Goal: Book appointment/travel/reservation

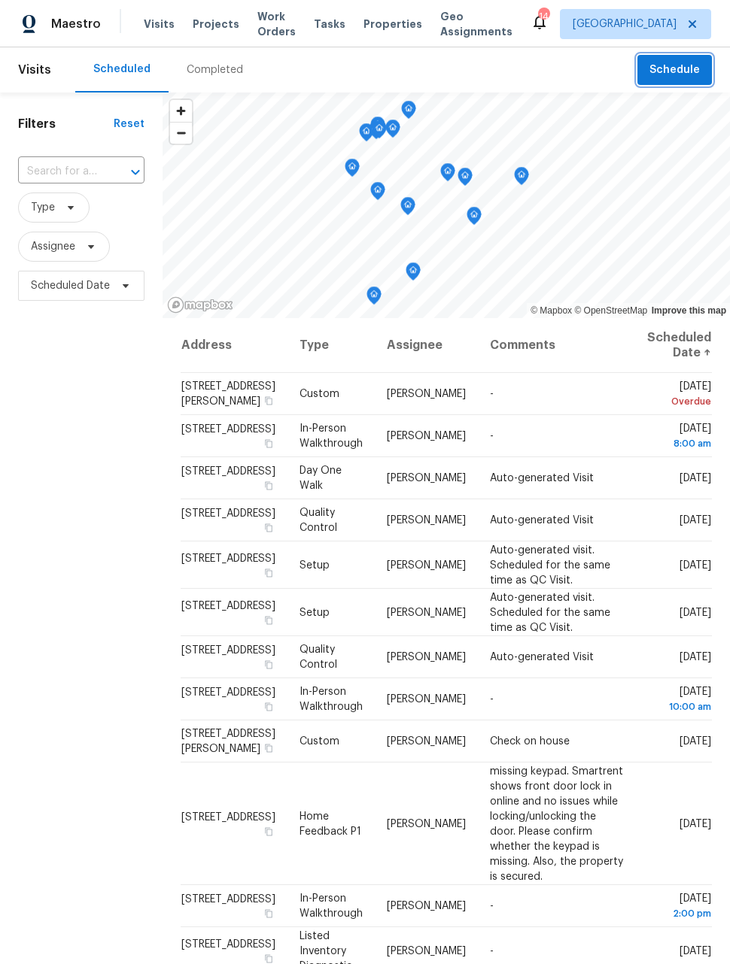
click at [679, 73] on span "Schedule" at bounding box center [674, 70] width 50 height 19
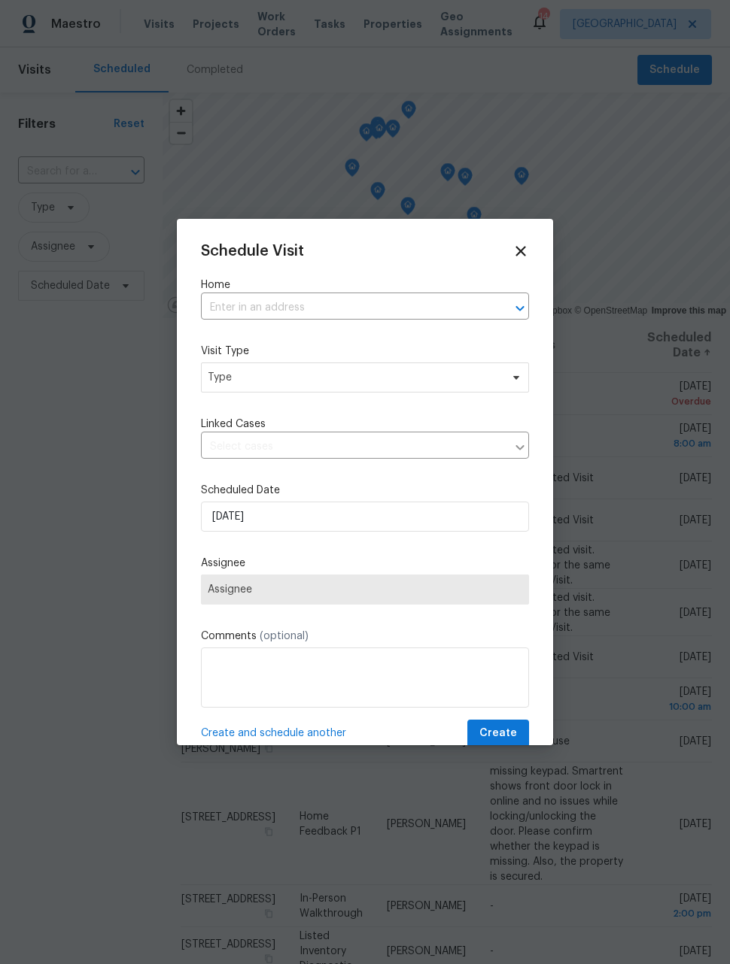
click at [396, 315] on input "text" at bounding box center [344, 307] width 286 height 23
type input "[PERSON_NAME]"
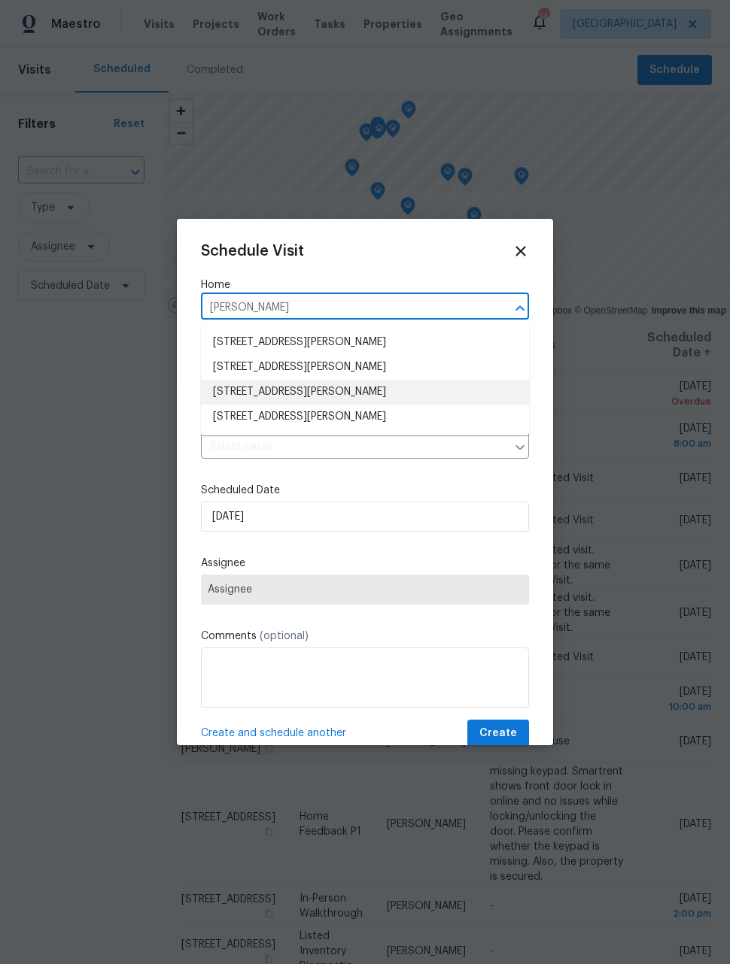
click at [348, 394] on li "[STREET_ADDRESS][PERSON_NAME]" at bounding box center [365, 392] width 328 height 25
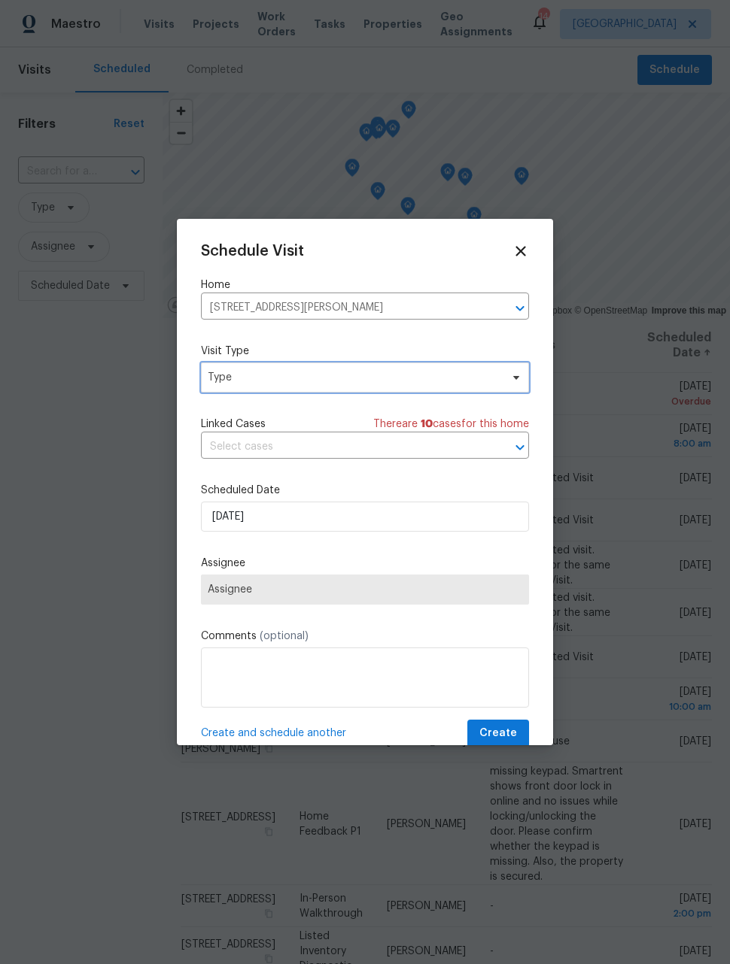
click at [356, 387] on span "Type" at bounding box center [365, 378] width 328 height 30
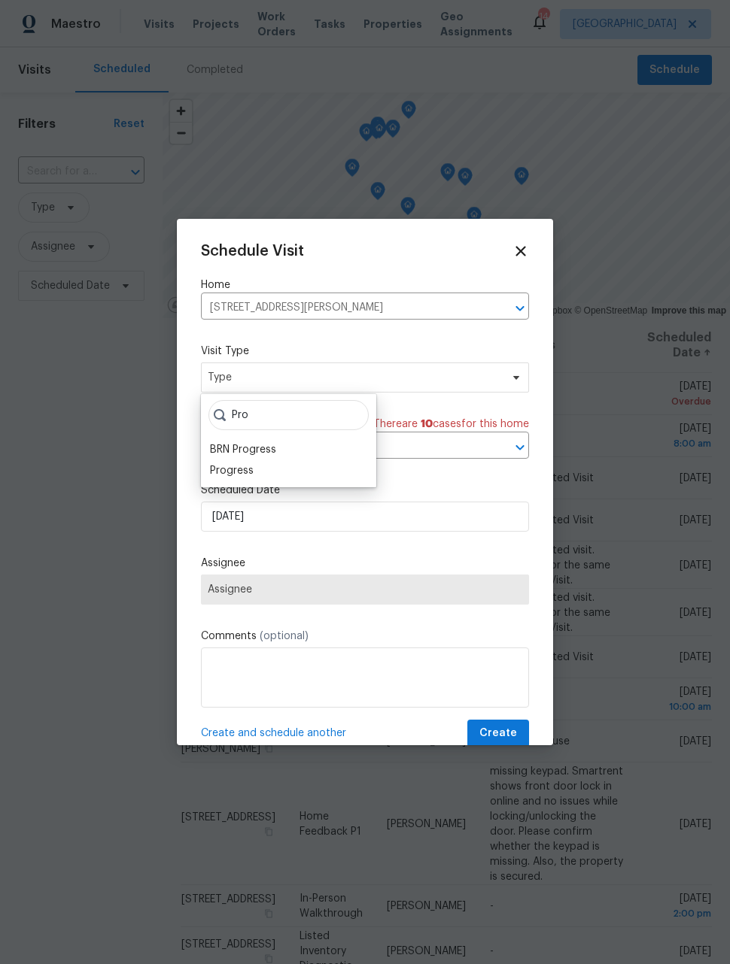
type input "Pro"
click at [247, 463] on div "Progress" at bounding box center [232, 470] width 44 height 15
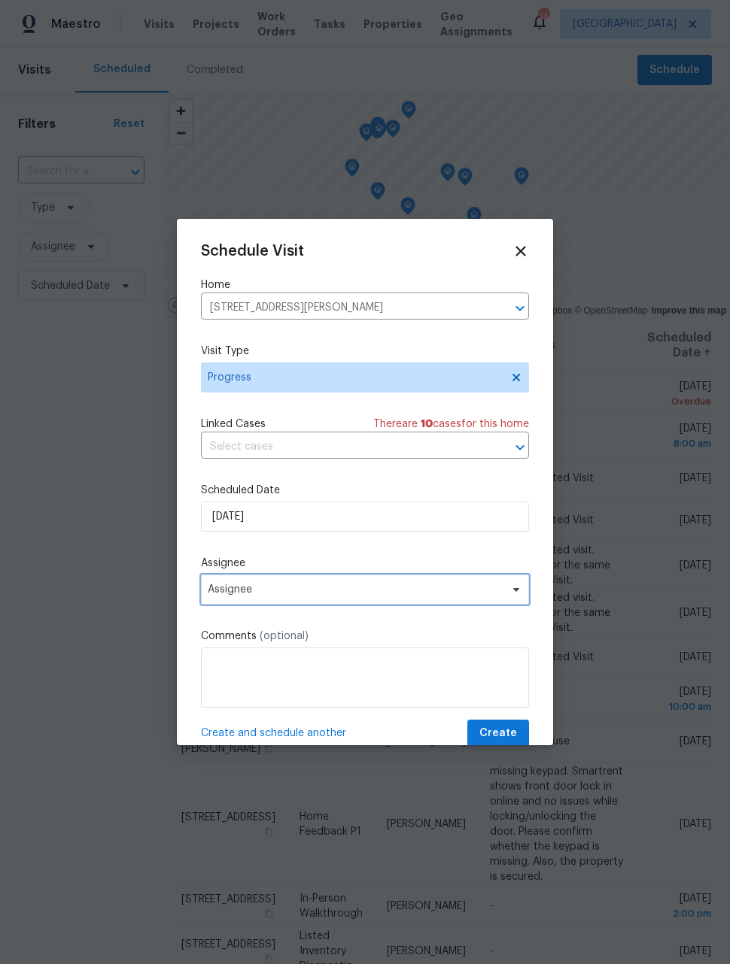
click at [371, 591] on span "Assignee" at bounding box center [355, 590] width 295 height 12
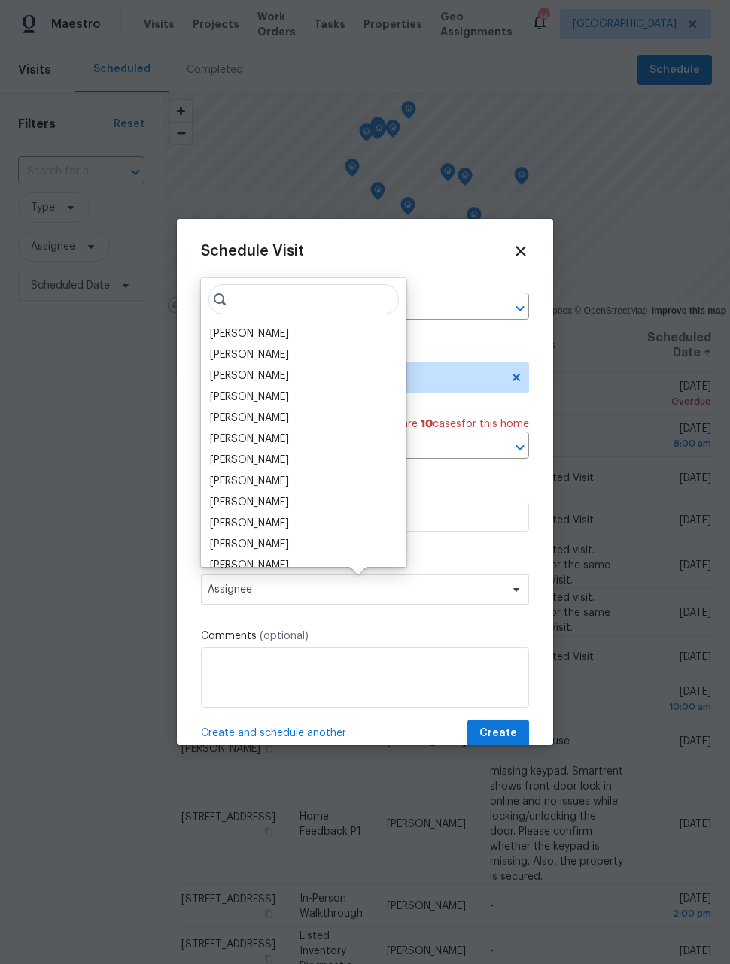
click at [249, 334] on div "[PERSON_NAME]" at bounding box center [249, 333] width 79 height 15
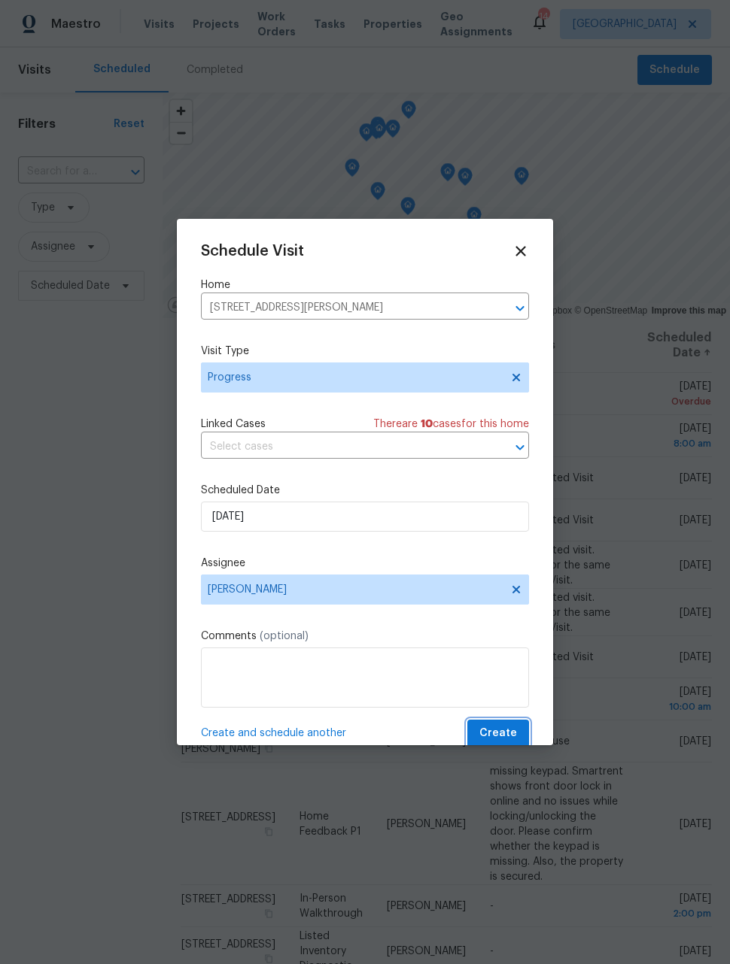
click at [509, 741] on span "Create" at bounding box center [498, 733] width 38 height 19
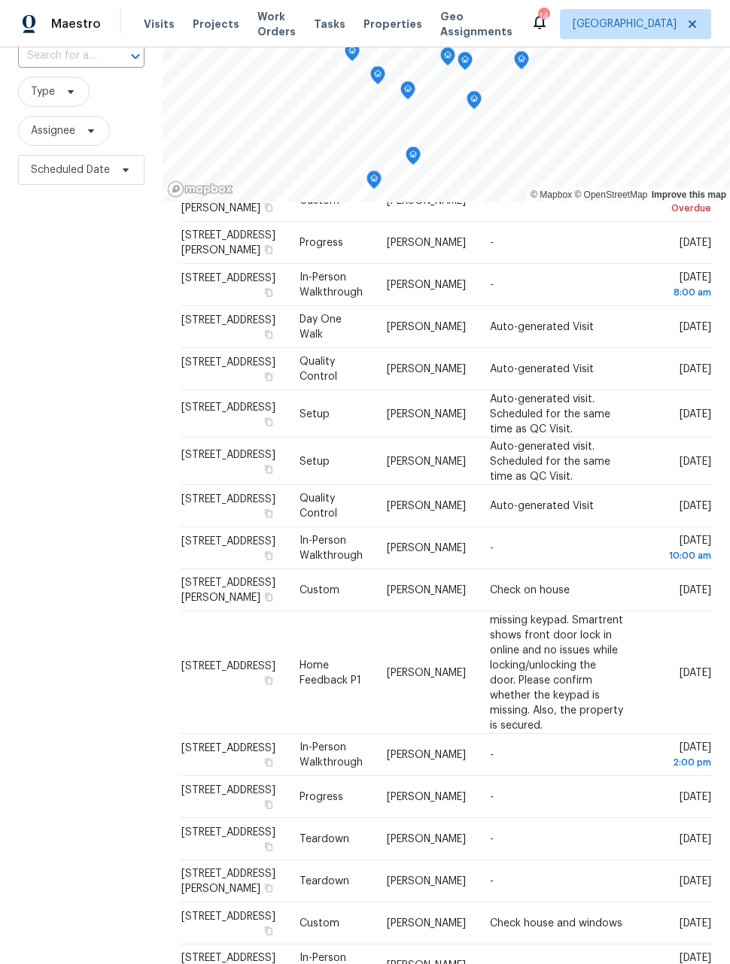
scroll to position [103, 0]
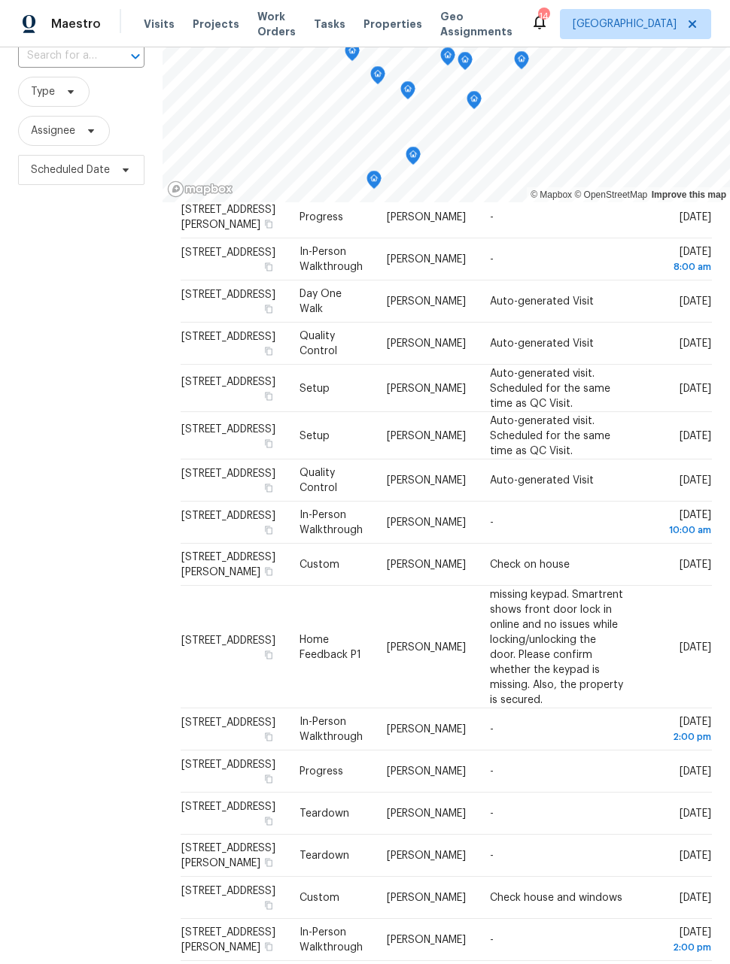
click at [0, 0] on icon at bounding box center [0, 0] width 0 height 0
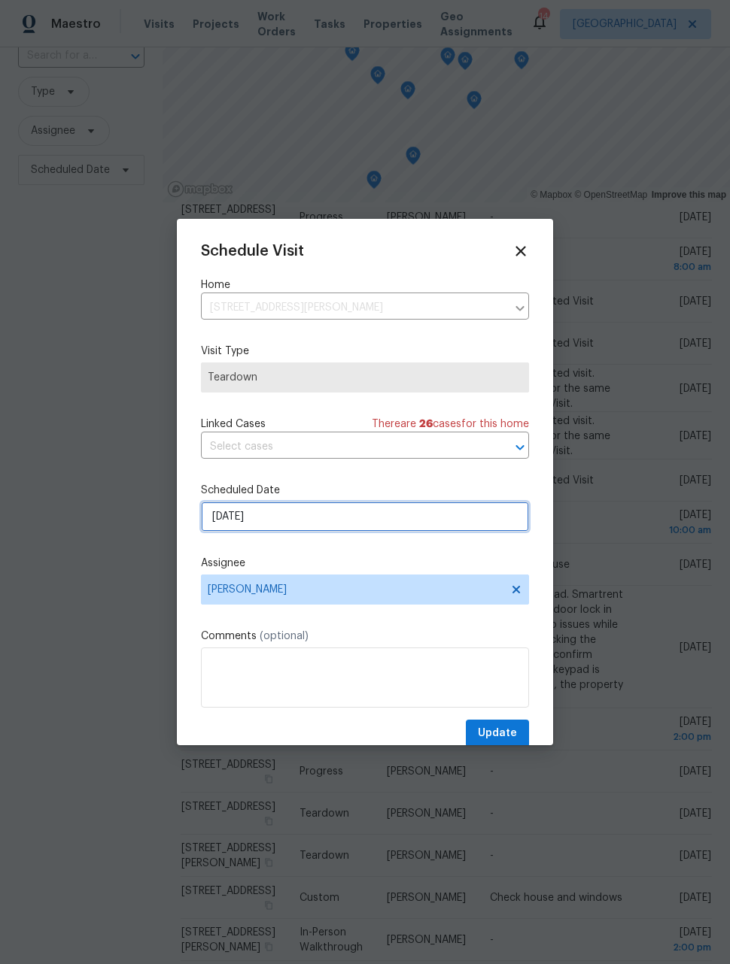
click at [393, 518] on input "[DATE]" at bounding box center [365, 517] width 328 height 30
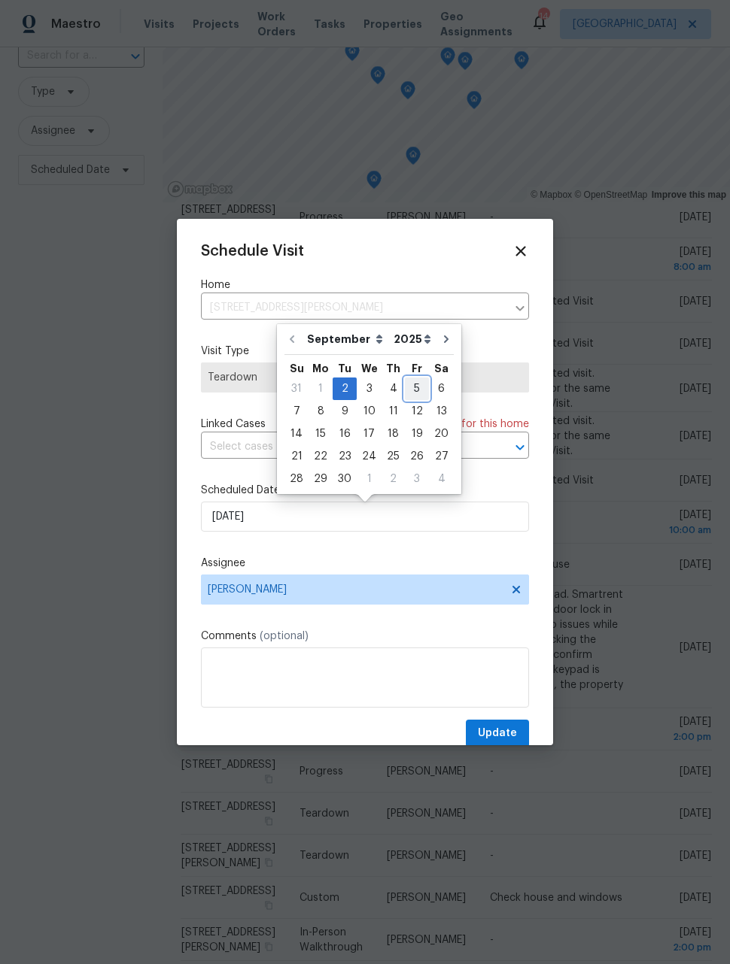
click at [410, 393] on div "5" at bounding box center [417, 388] width 24 height 21
type input "[DATE]"
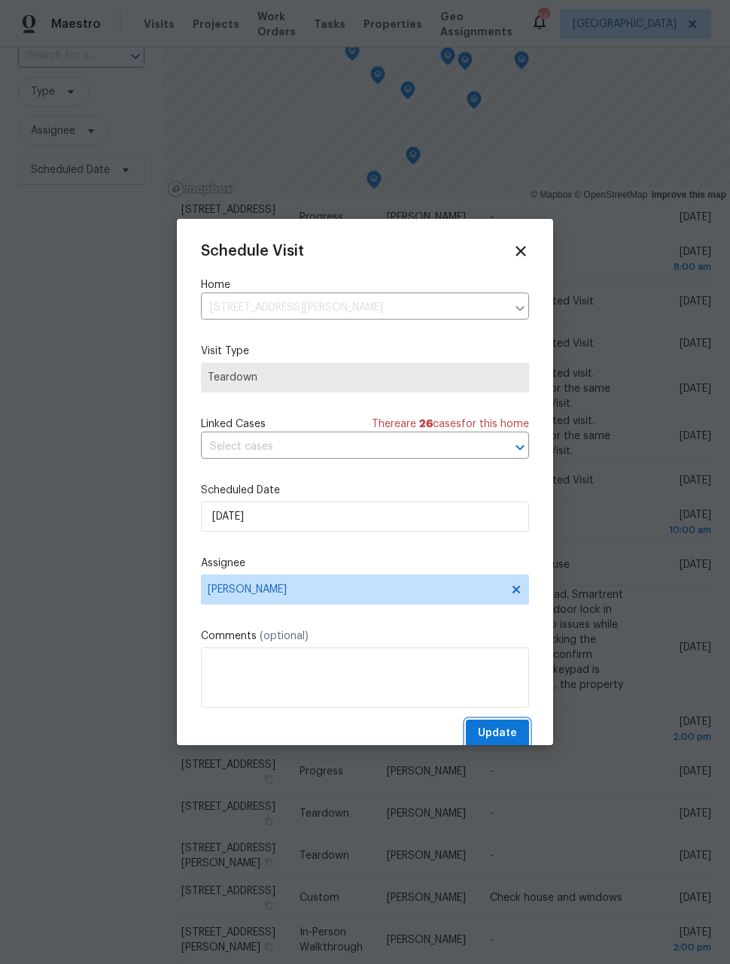
click at [501, 729] on span "Update" at bounding box center [497, 733] width 39 height 19
